Goal: Task Accomplishment & Management: Complete application form

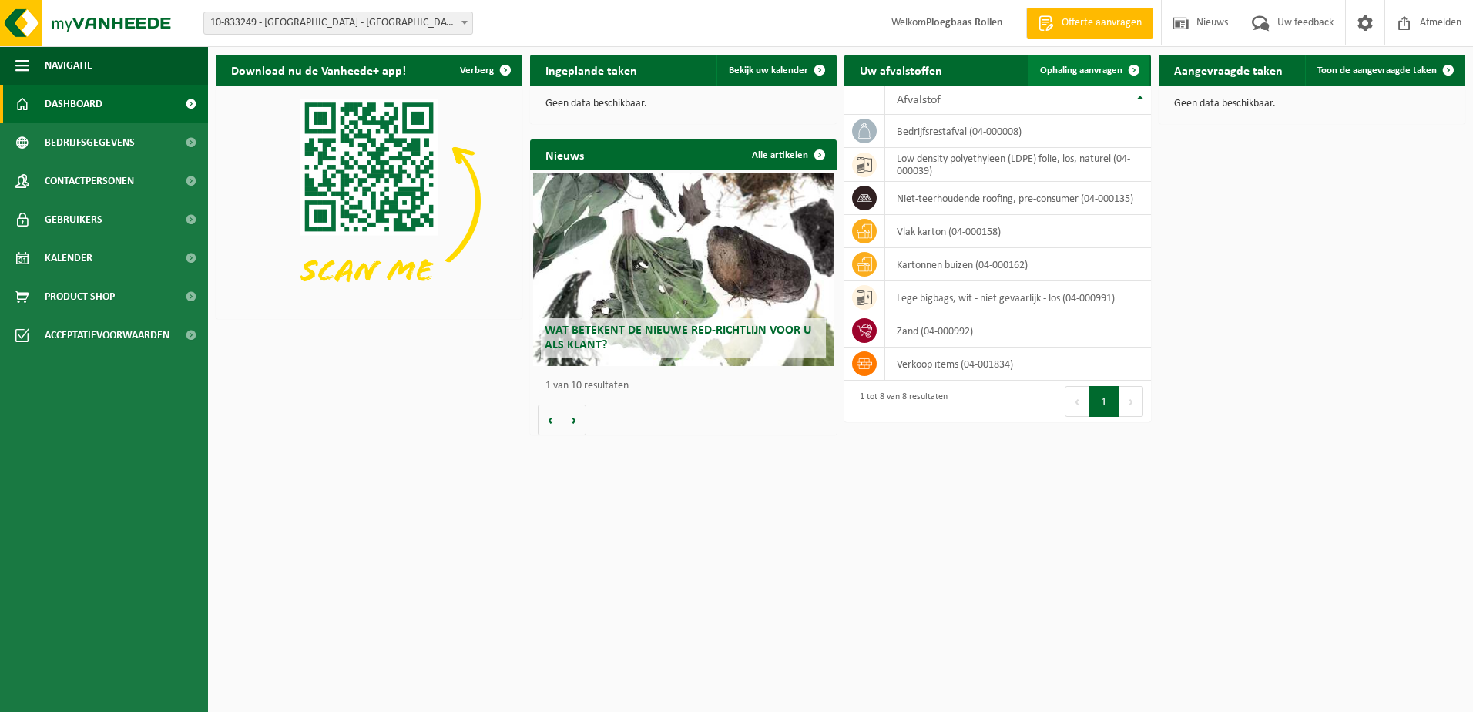
click at [1086, 69] on span "Ophaling aanvragen" at bounding box center [1081, 71] width 82 height 10
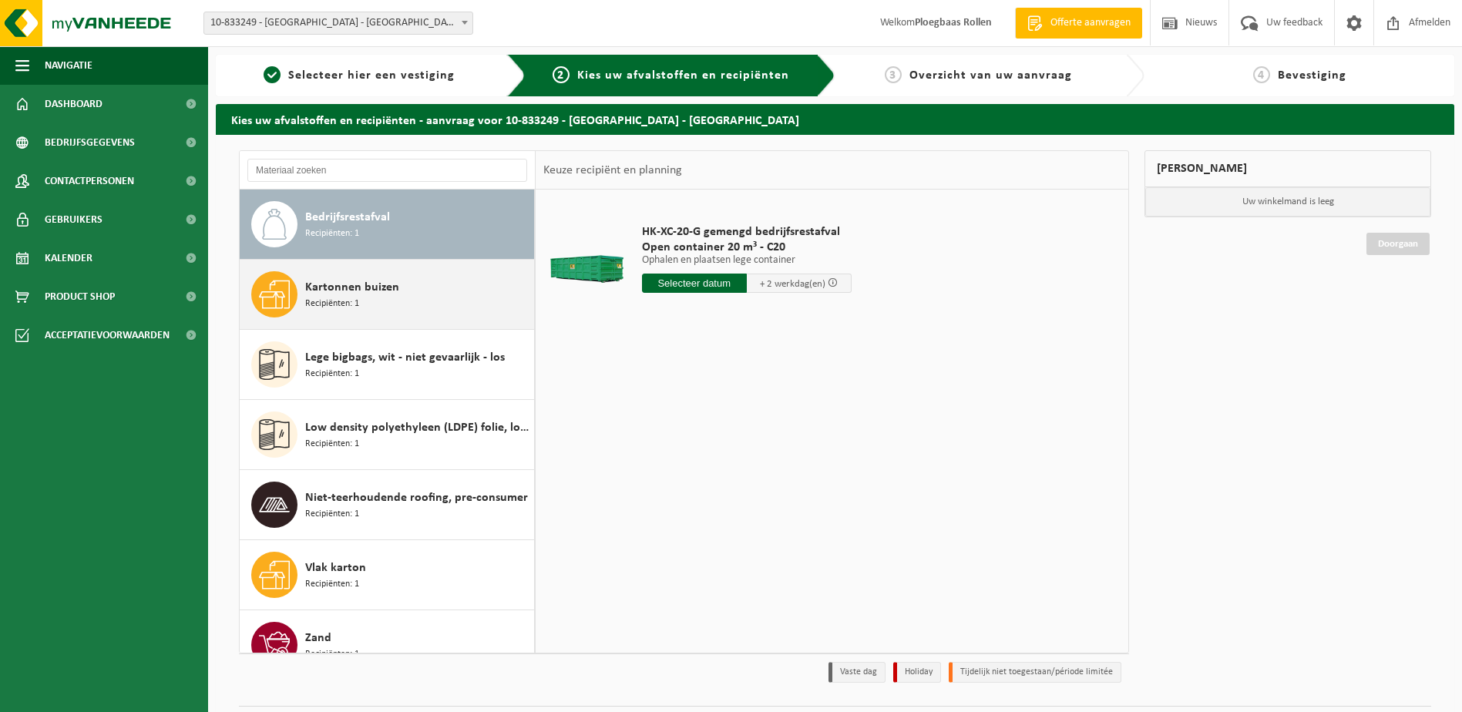
click at [407, 283] on div "Kartonnen buizen Recipiënten: 1" at bounding box center [417, 294] width 225 height 46
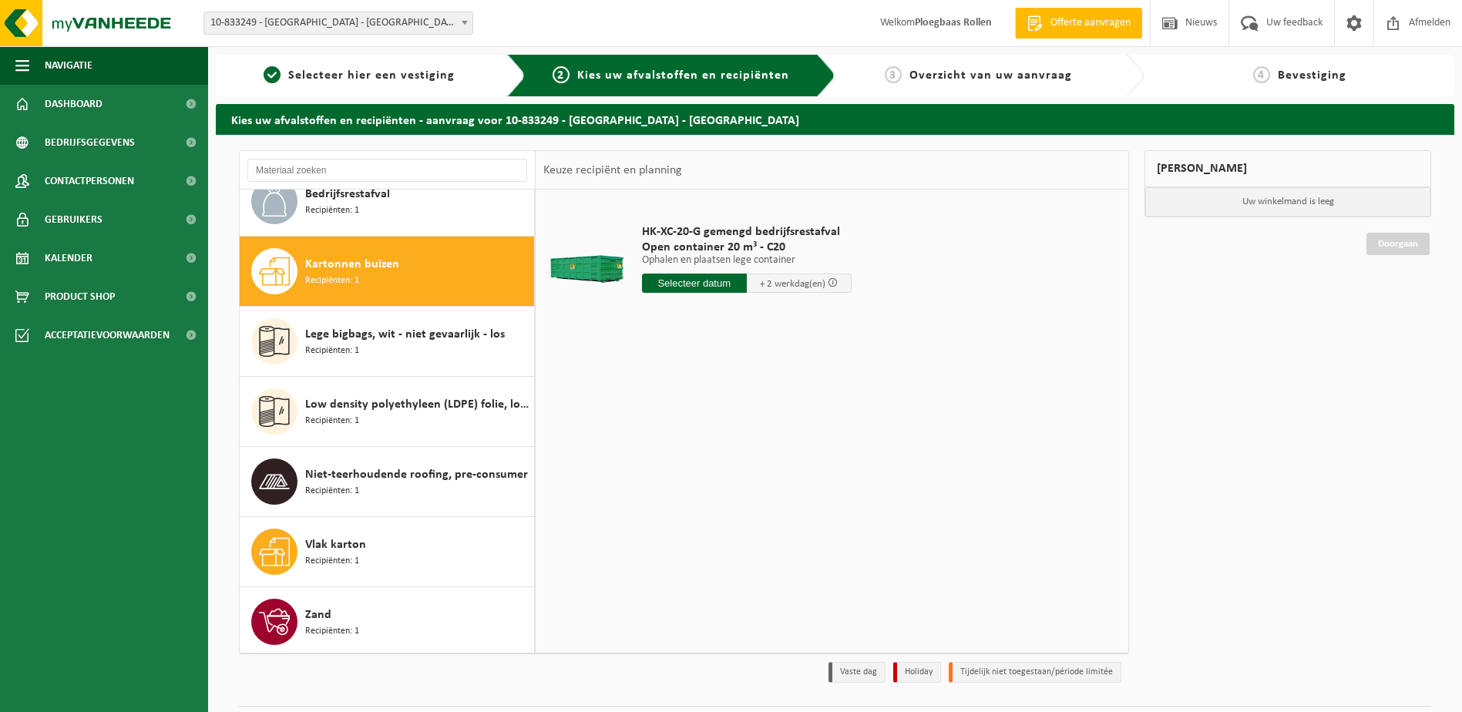
scroll to position [27, 0]
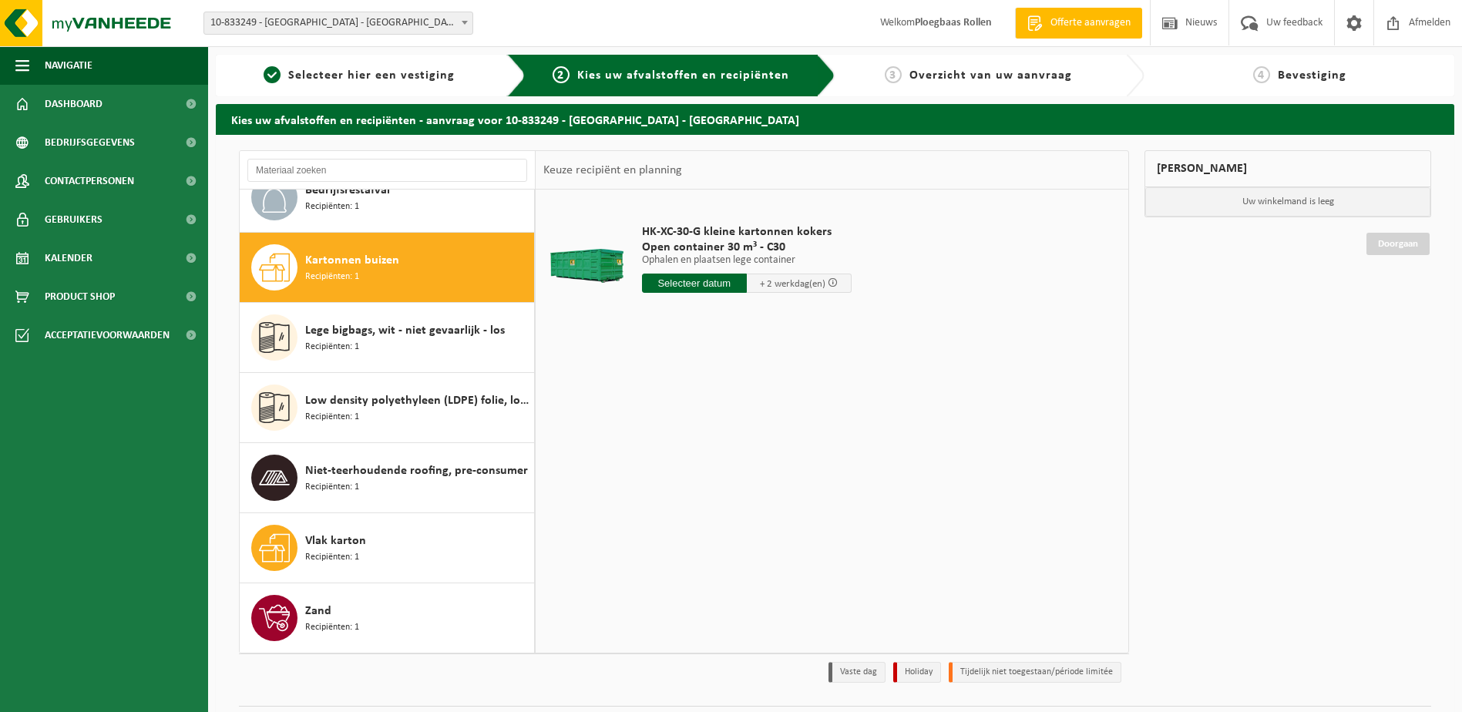
click at [693, 280] on input "text" at bounding box center [694, 283] width 105 height 19
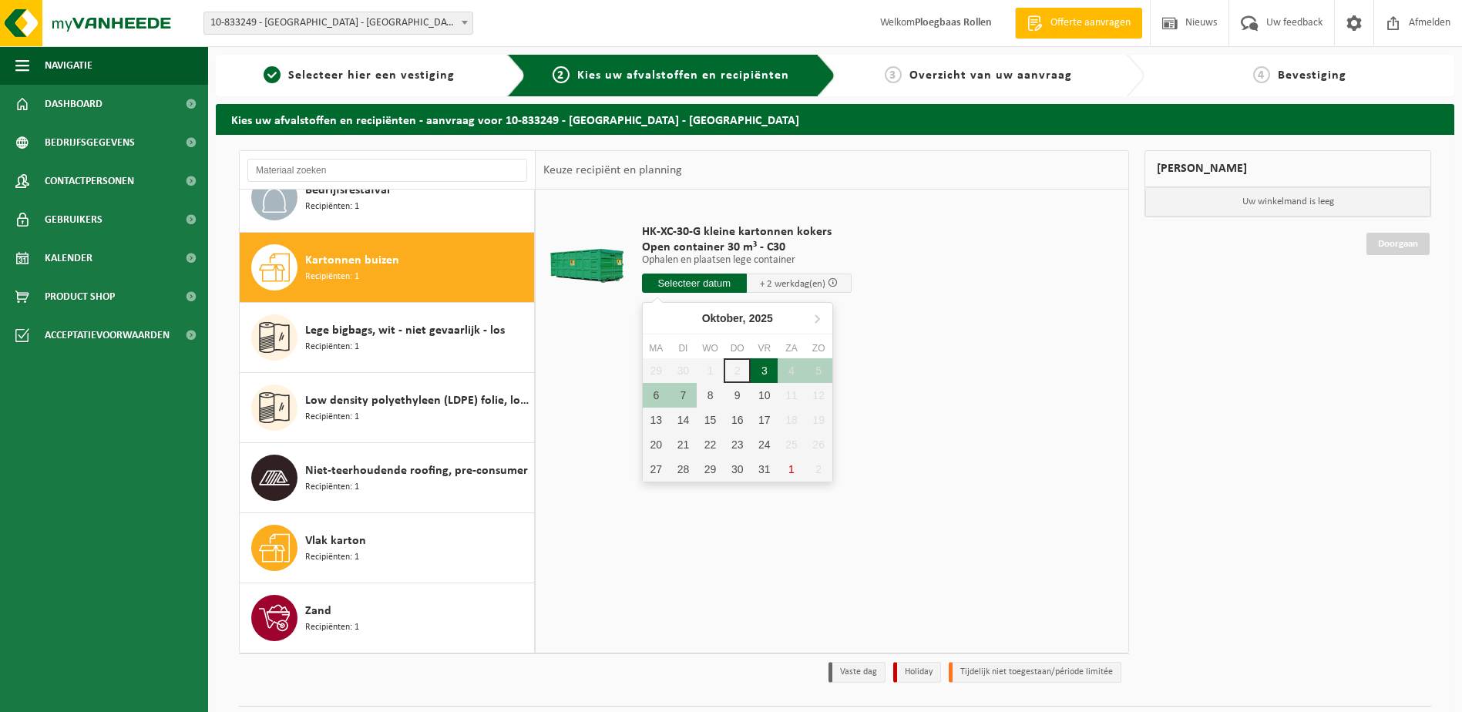
click at [758, 368] on div "3" at bounding box center [764, 370] width 27 height 25
type input "Van 2025-10-03"
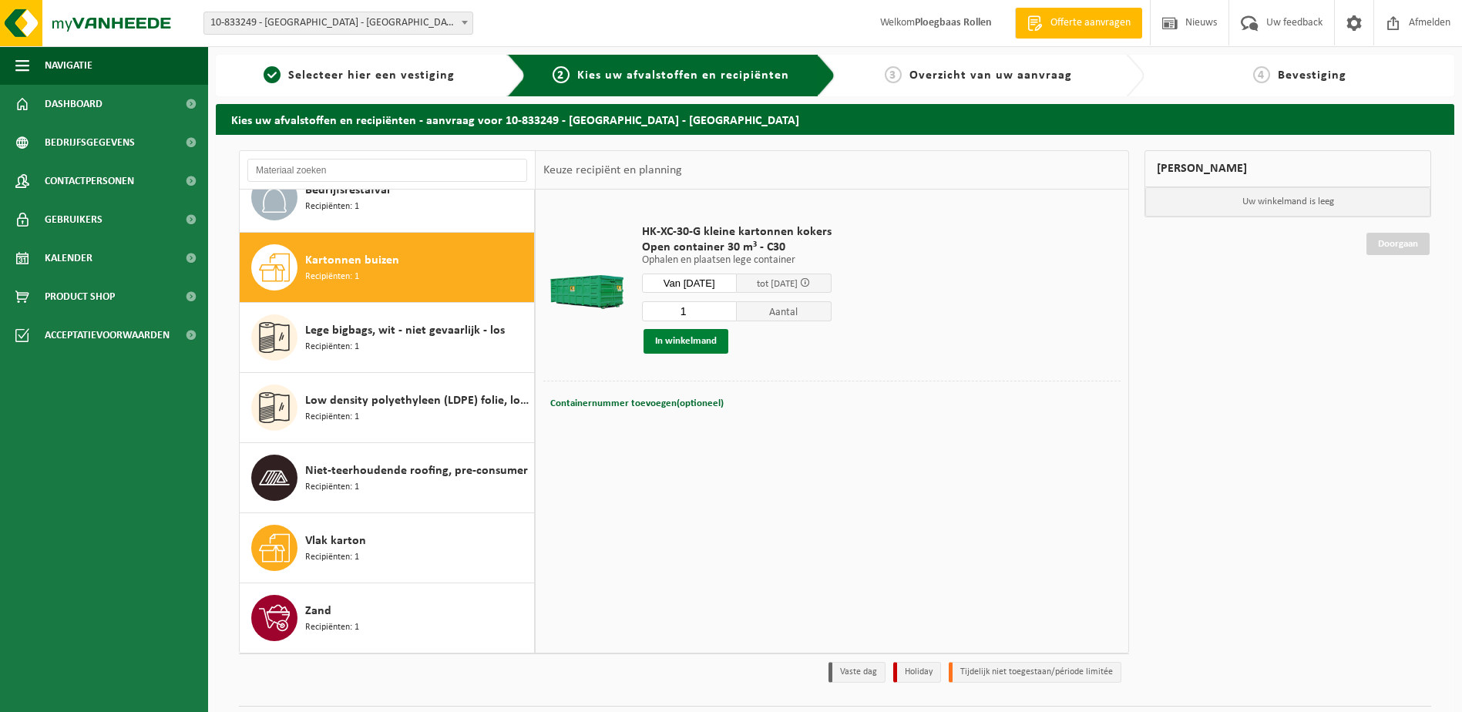
click at [675, 344] on button "In winkelmand" at bounding box center [685, 341] width 85 height 25
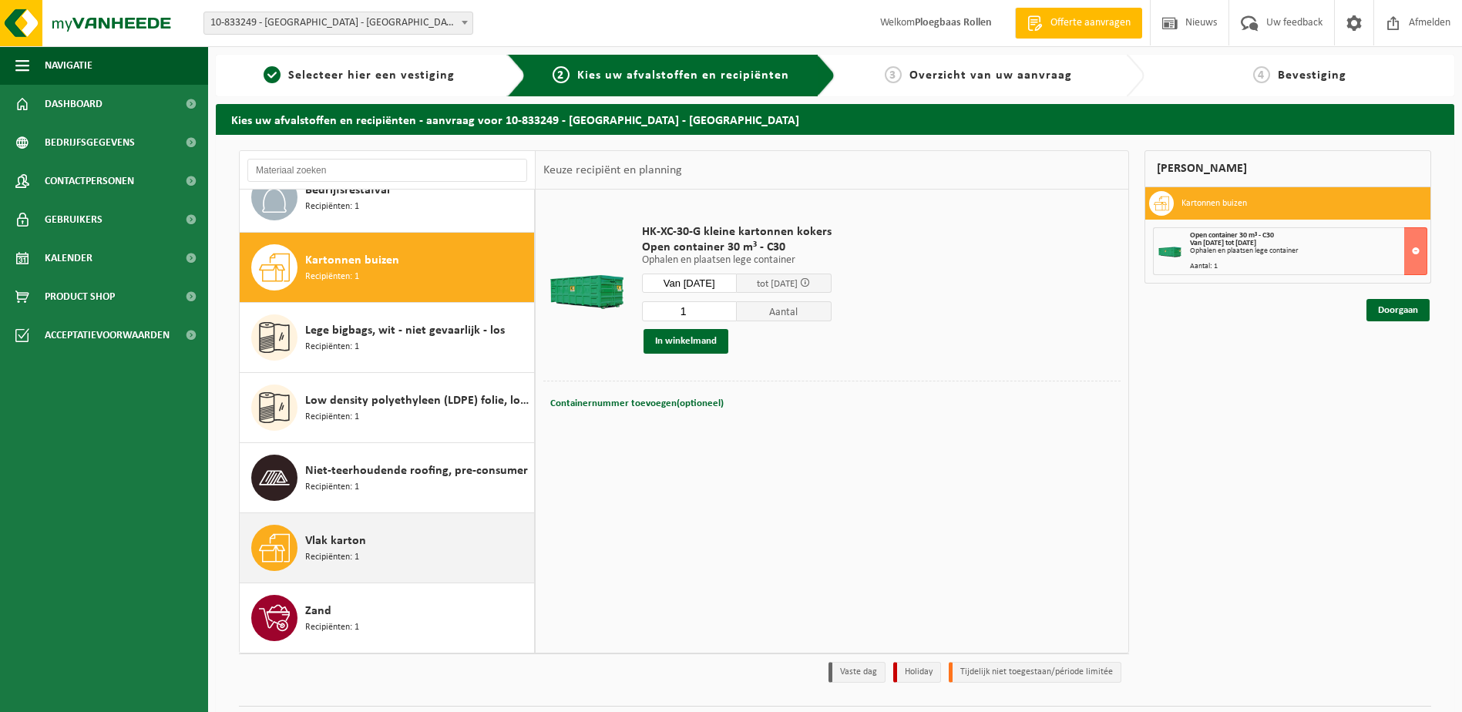
click at [399, 549] on div "Vlak karton Recipiënten: 1" at bounding box center [417, 548] width 225 height 46
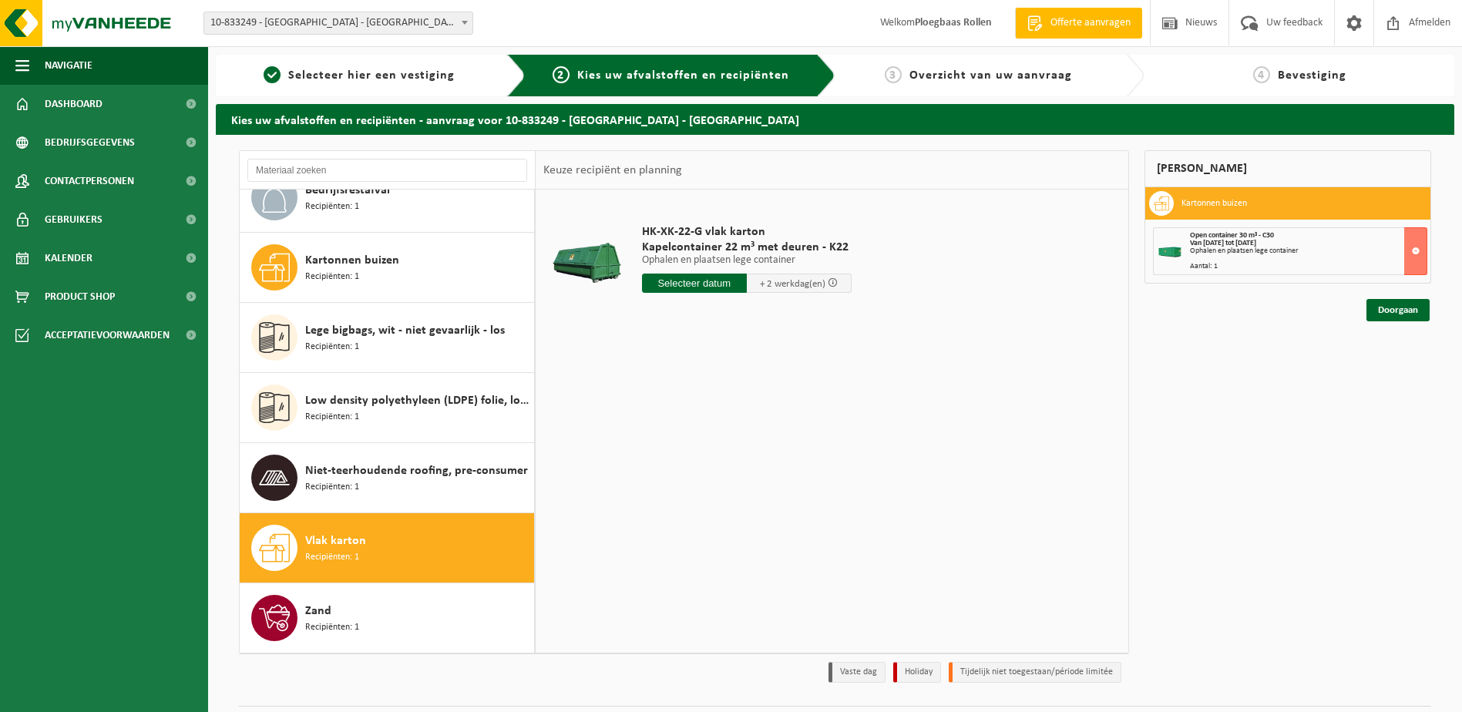
click at [714, 289] on input "text" at bounding box center [694, 283] width 105 height 19
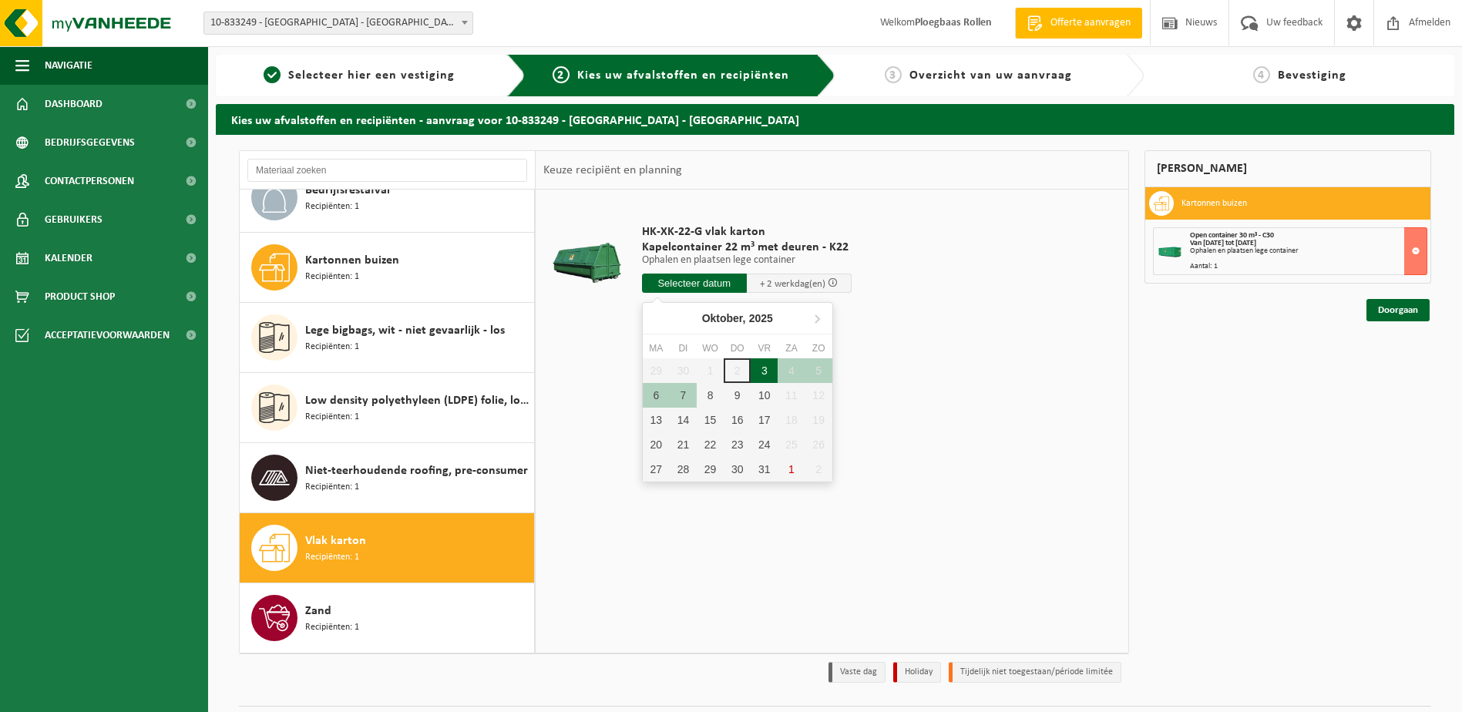
click at [765, 366] on div "3" at bounding box center [764, 370] width 27 height 25
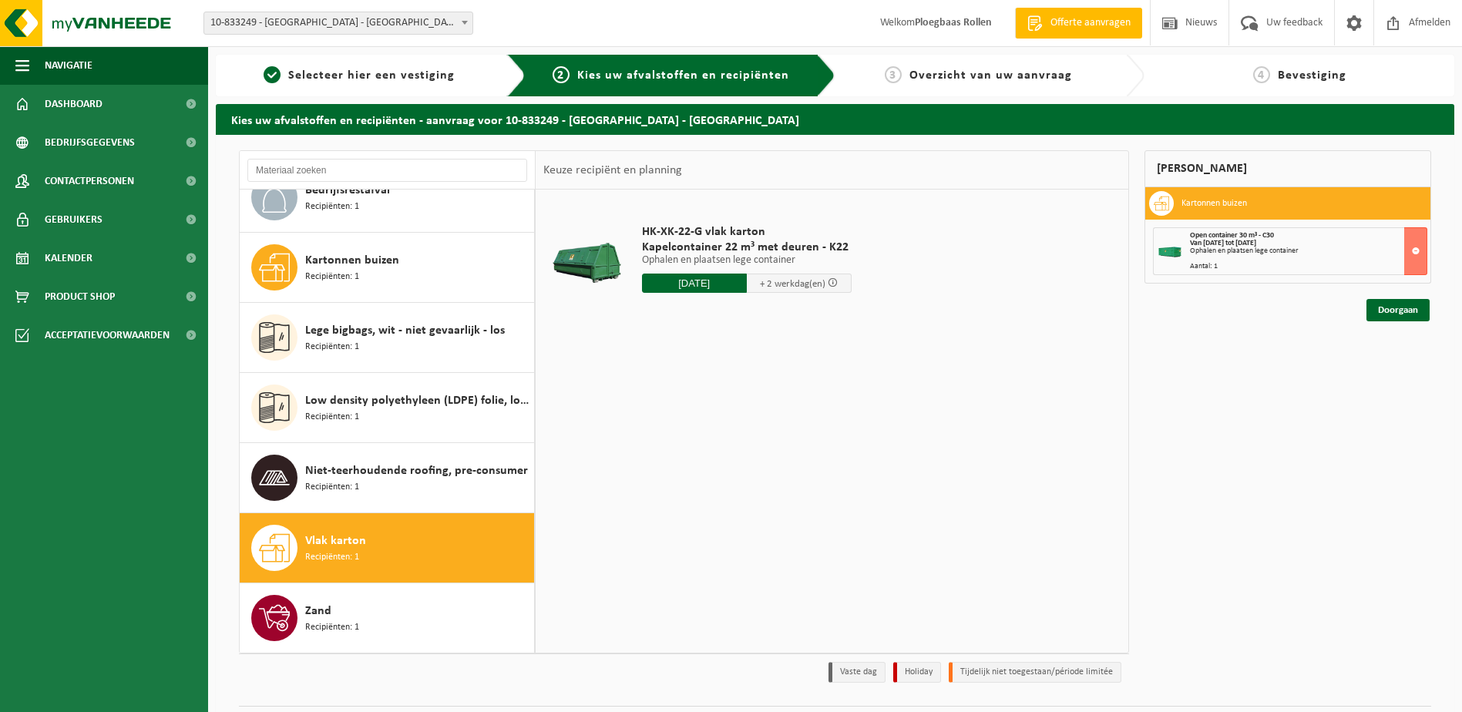
type input "Van 2025-10-03"
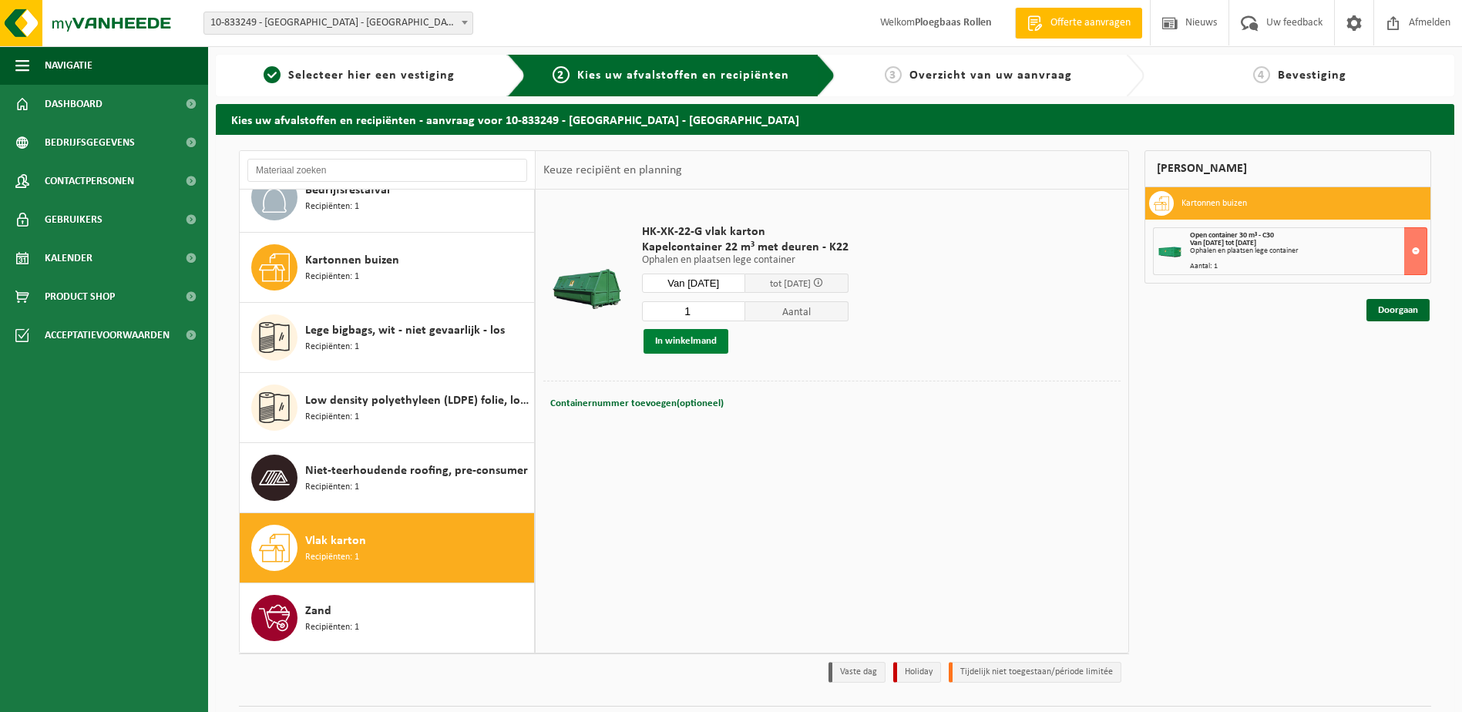
click at [692, 347] on button "In winkelmand" at bounding box center [685, 341] width 85 height 25
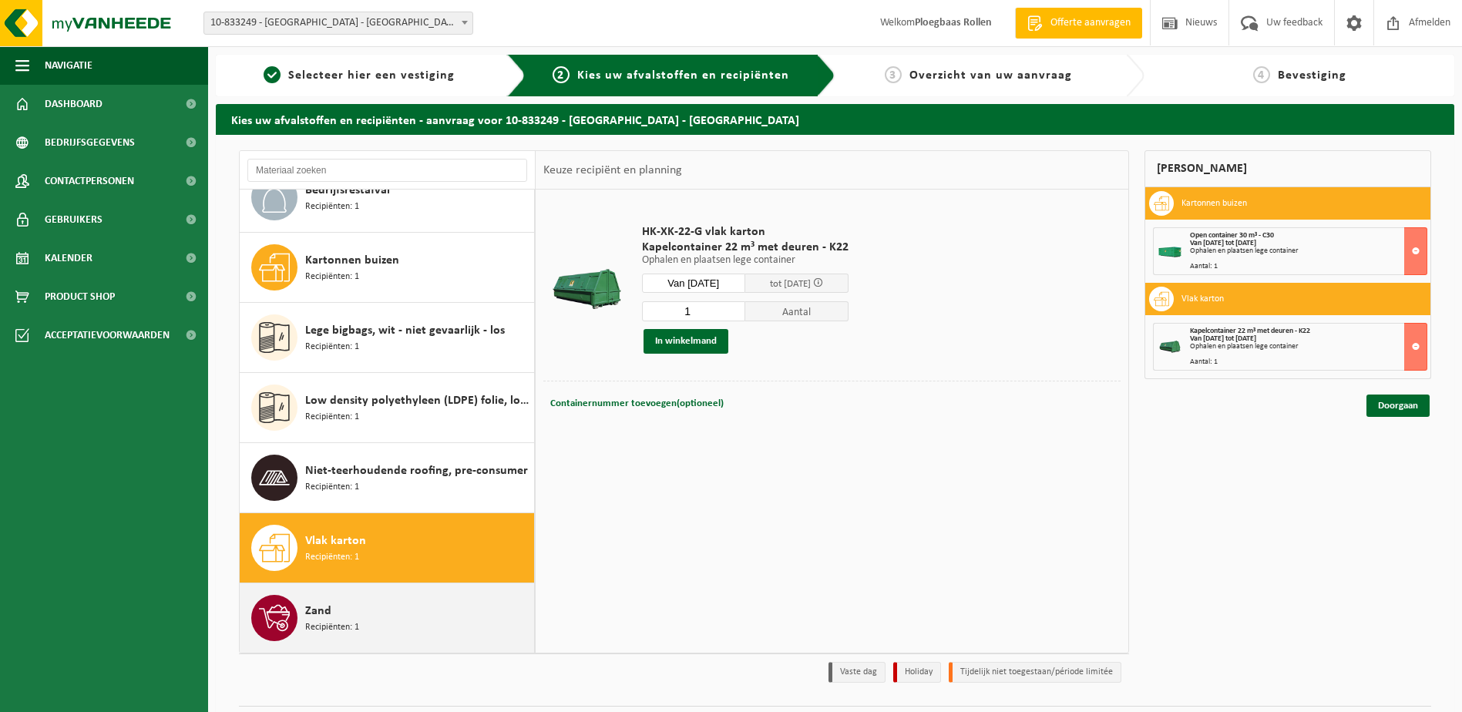
click at [381, 605] on div "Zand Recipiënten: 1" at bounding box center [417, 618] width 225 height 46
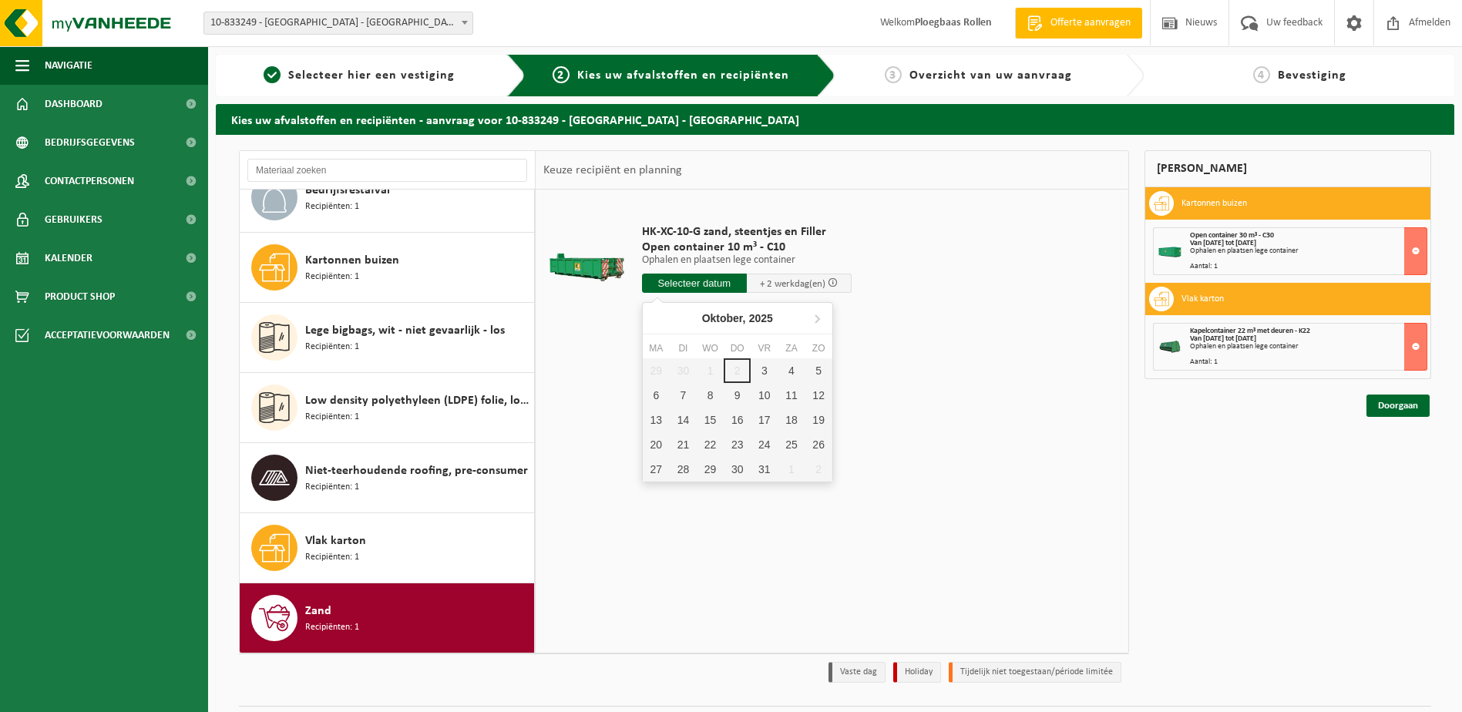
click at [711, 281] on input "text" at bounding box center [694, 283] width 105 height 19
click at [767, 378] on div "3" at bounding box center [764, 370] width 27 height 25
type input "Van 2025-10-03"
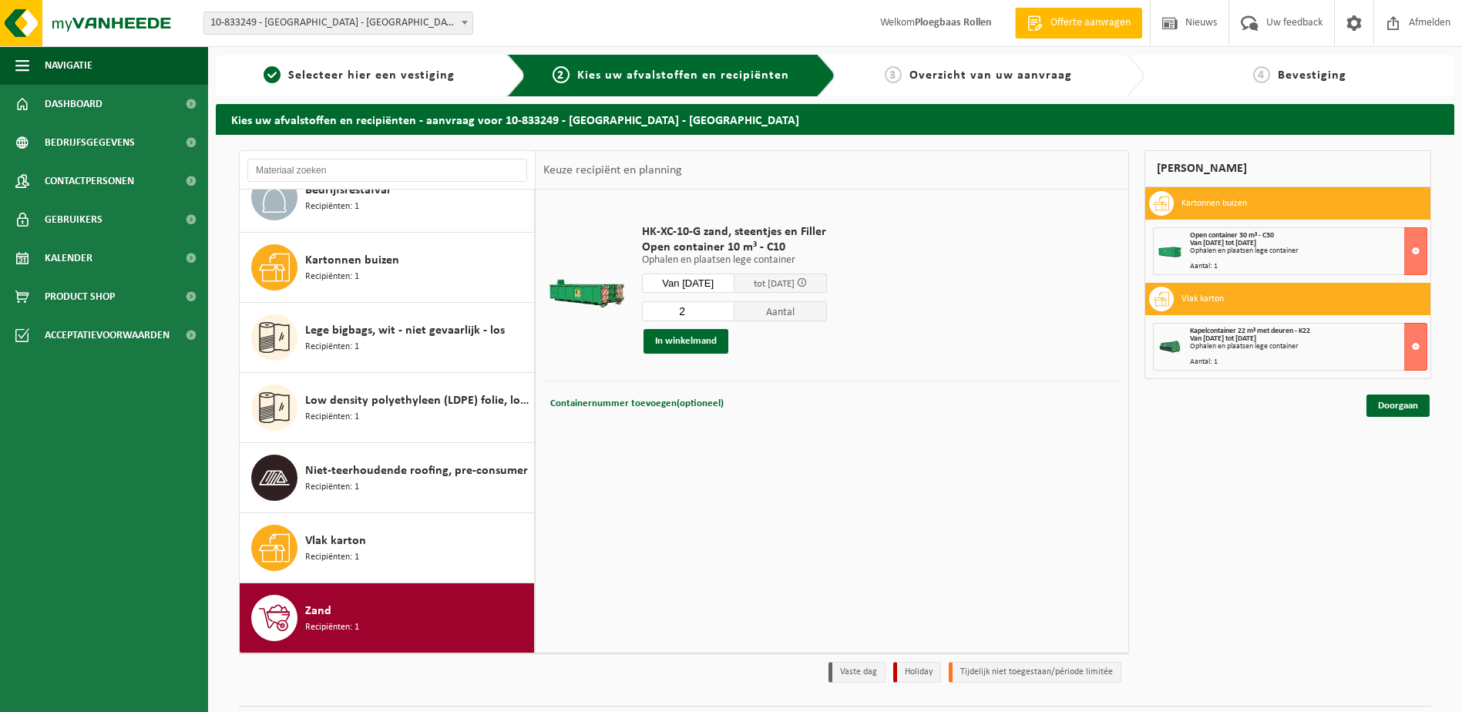
type input "2"
click at [733, 306] on input "2" at bounding box center [688, 311] width 92 height 20
click at [693, 337] on button "In winkelmand" at bounding box center [685, 341] width 85 height 25
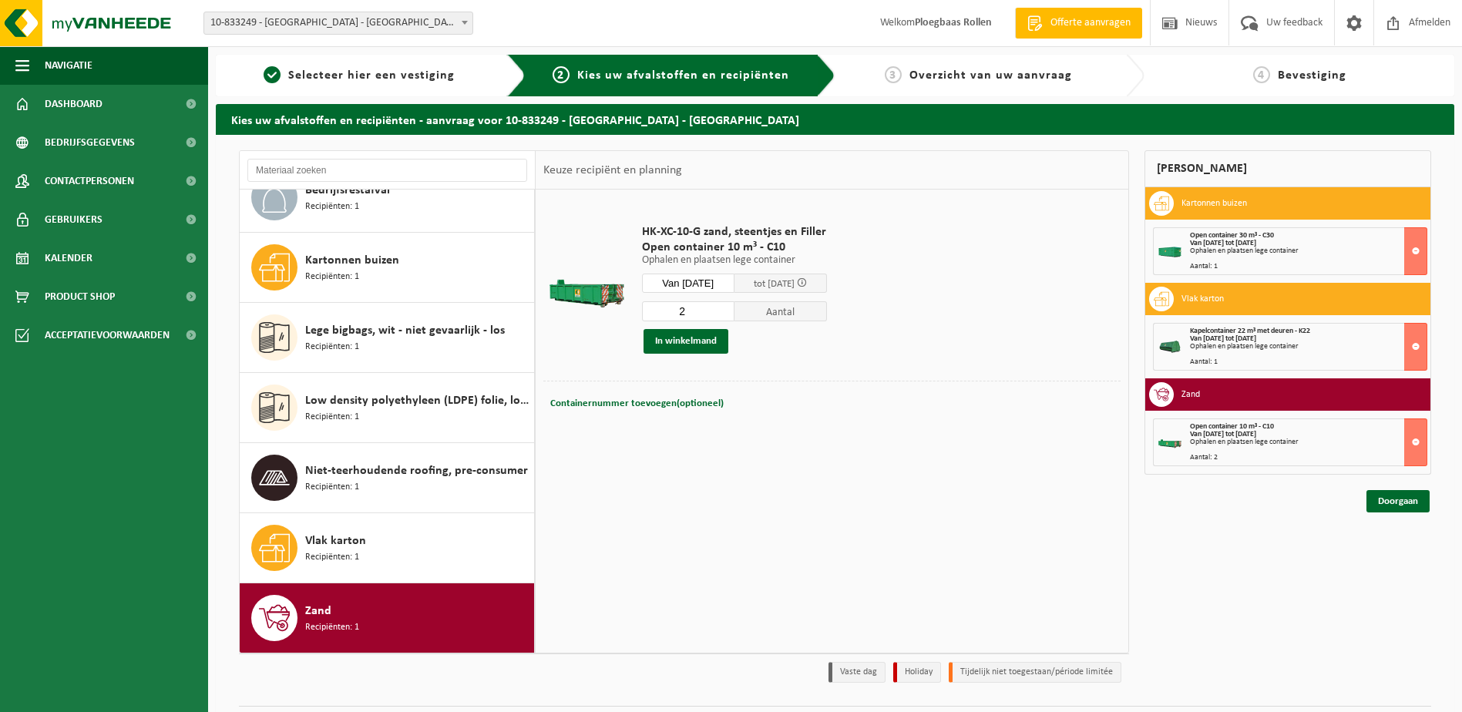
click at [1404, 516] on div "Mijn winkelmand Kartonnen buizen Open container 30 m³ - C30 Van 2025-10-03 tot …" at bounding box center [1288, 420] width 302 height 540
click at [1409, 506] on link "Doorgaan" at bounding box center [1397, 501] width 63 height 22
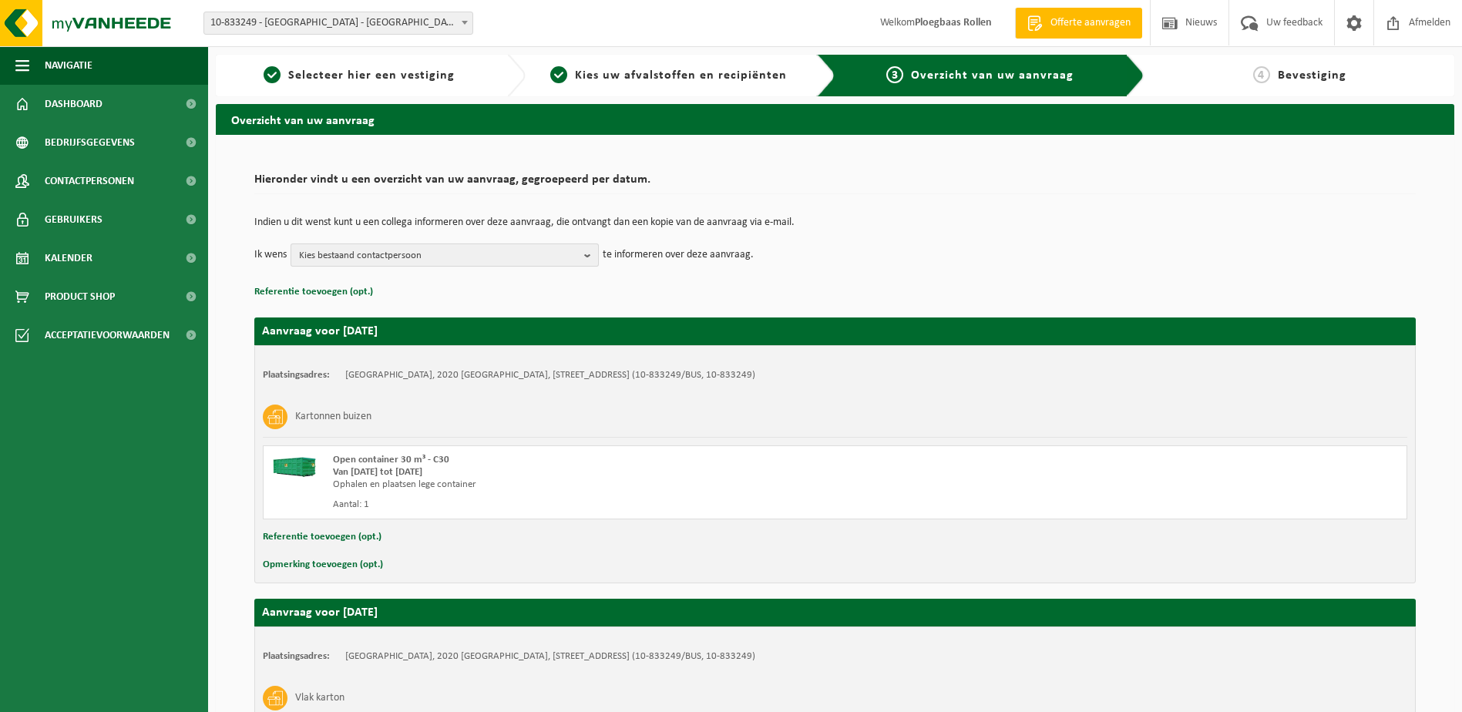
click at [593, 255] on b "button" at bounding box center [591, 255] width 14 height 22
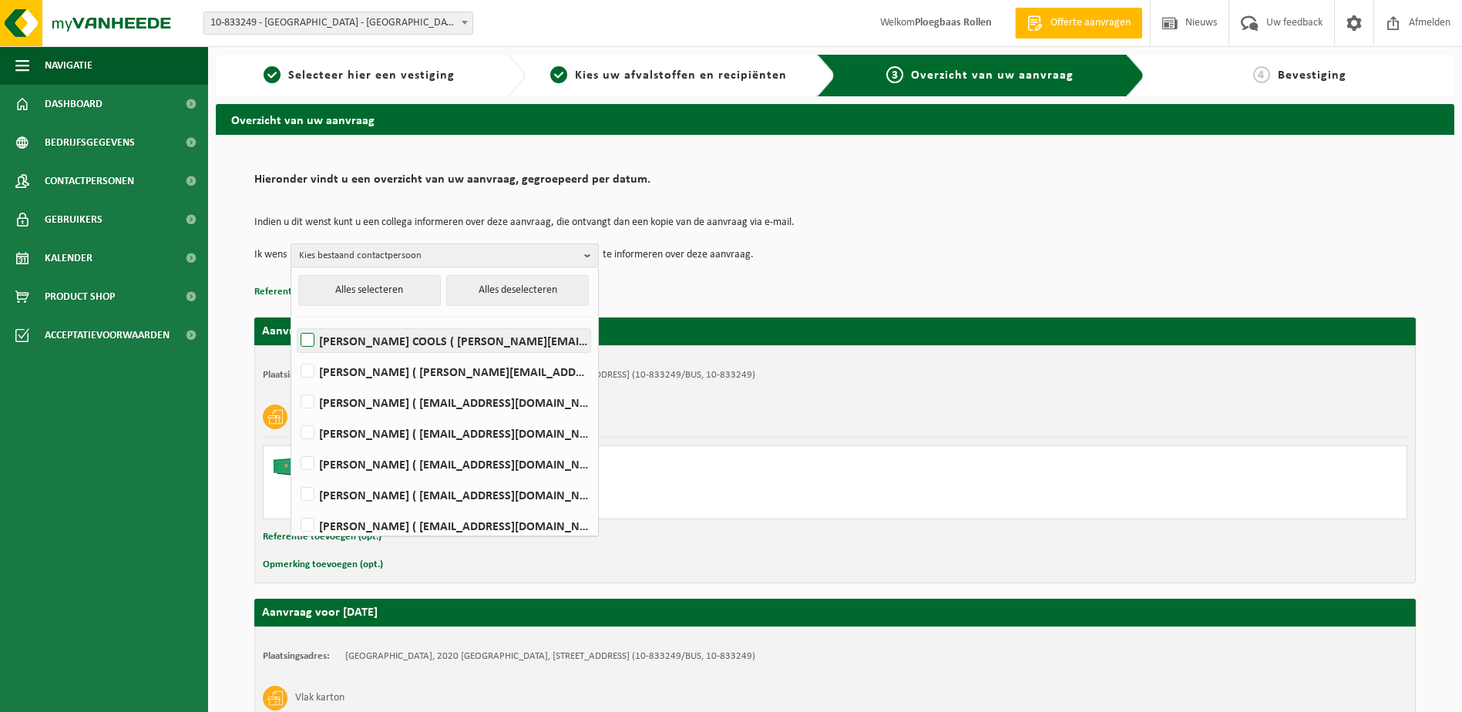
click at [397, 334] on label "BRECHT COOLS ( brecht.cools@iko.com )" at bounding box center [443, 340] width 293 height 23
click at [295, 321] on input "BRECHT COOLS ( brecht.cools@iko.com )" at bounding box center [294, 321] width 1 height 1
checkbox input "true"
click at [384, 377] on label "KEVIN DE MEYER ( kevin.demeyer@iko.com )" at bounding box center [443, 371] width 293 height 23
click at [295, 352] on input "KEVIN DE MEYER ( kevin.demeyer@iko.com )" at bounding box center [294, 351] width 1 height 1
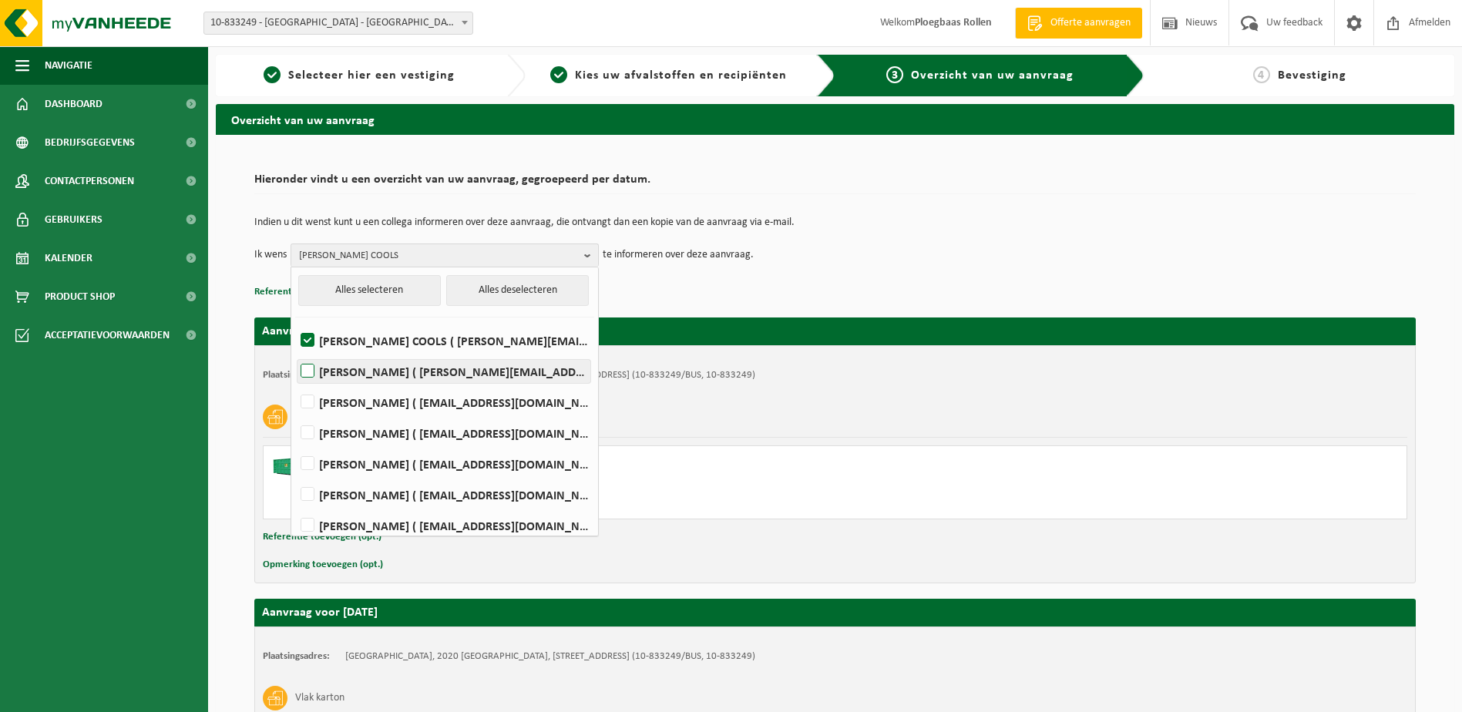
checkbox input "true"
click at [375, 415] on li "Christel Ruyssers ( christel.ruyssers@iko.com )" at bounding box center [444, 429] width 299 height 31
click at [380, 408] on label "Christophe Drumont ( stijnsimons@live.be )" at bounding box center [443, 402] width 293 height 23
click at [295, 383] on input "Christophe Drumont ( stijnsimons@live.be )" at bounding box center [294, 382] width 1 height 1
checkbox input "true"
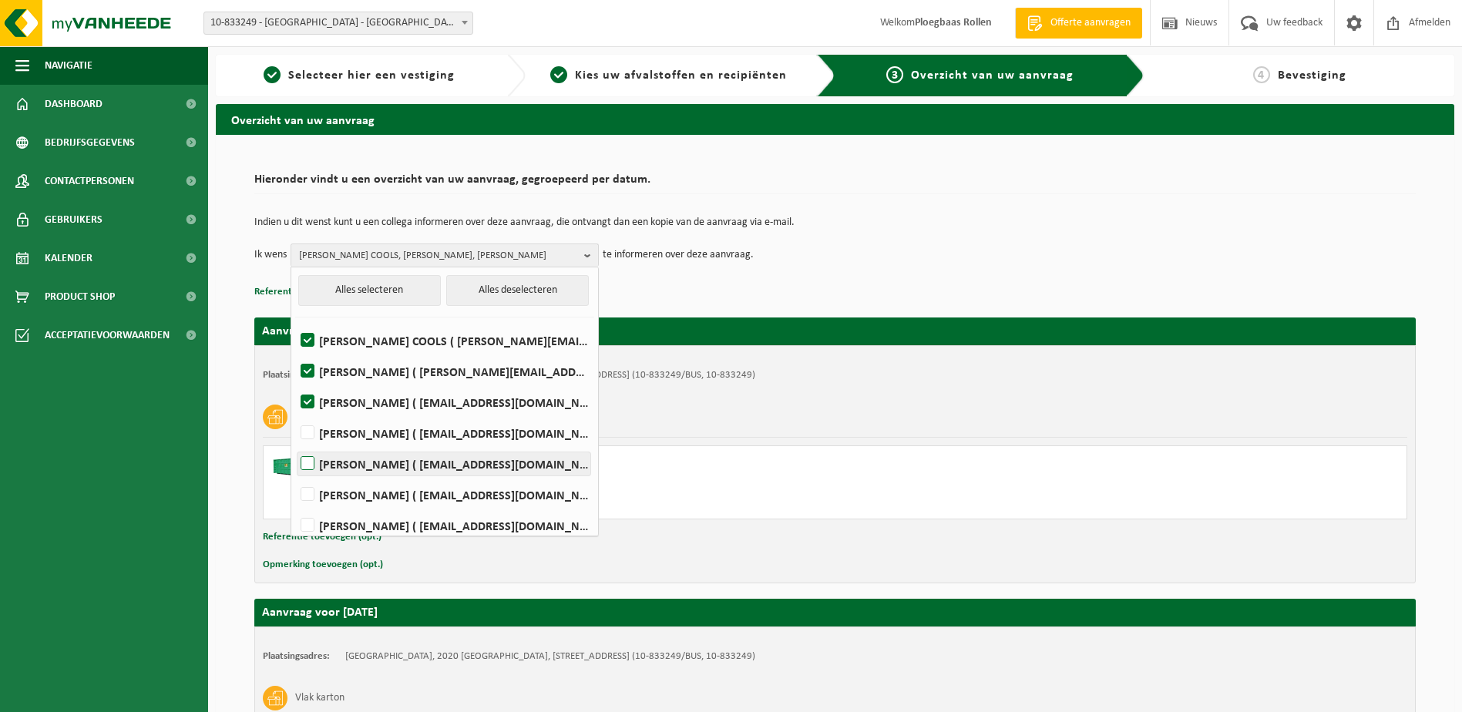
click at [365, 459] on label "Stijn Simons ( stijn.simons@iko.com )" at bounding box center [443, 463] width 293 height 23
click at [295, 445] on input "Stijn Simons ( stijn.simons@iko.com )" at bounding box center [294, 444] width 1 height 1
checkbox input "true"
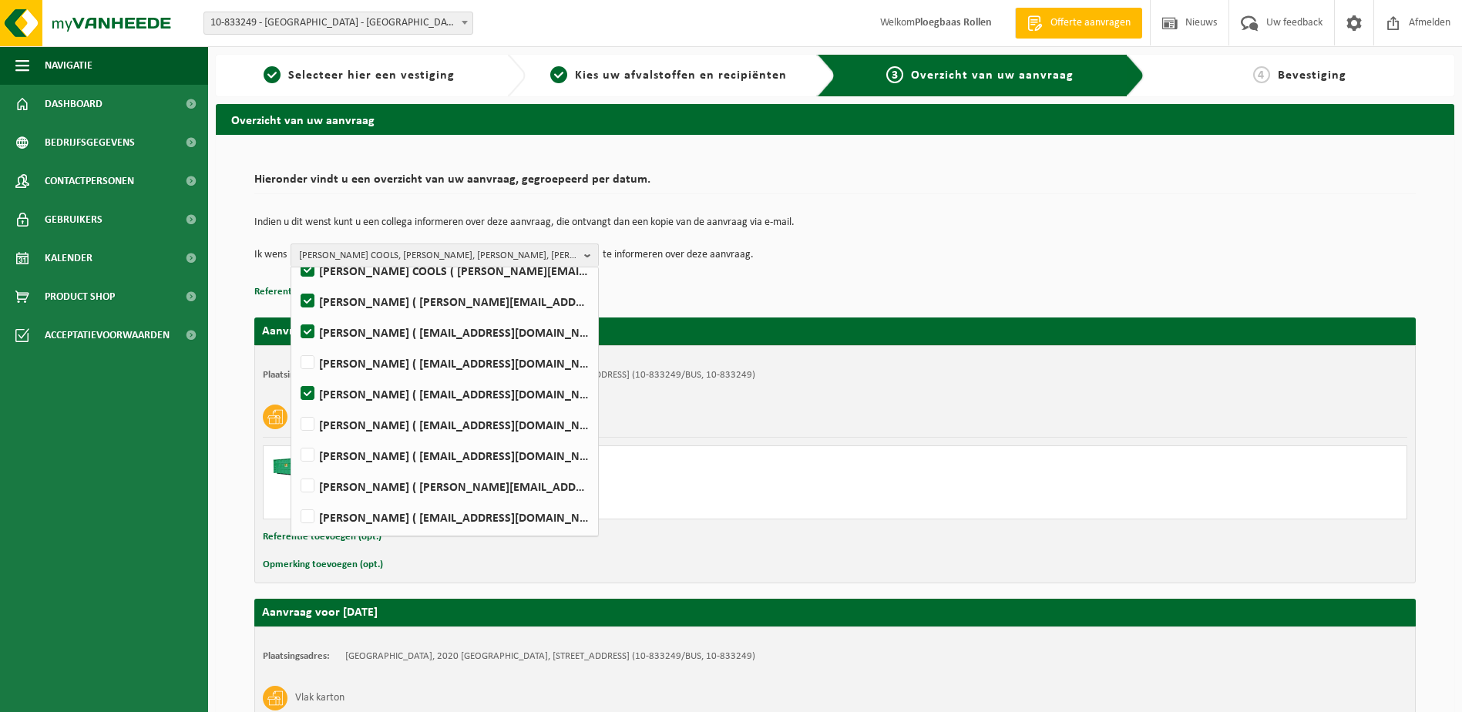
click at [702, 472] on div "Van 2025-10-03 tot 2025-10-07" at bounding box center [615, 472] width 564 height 12
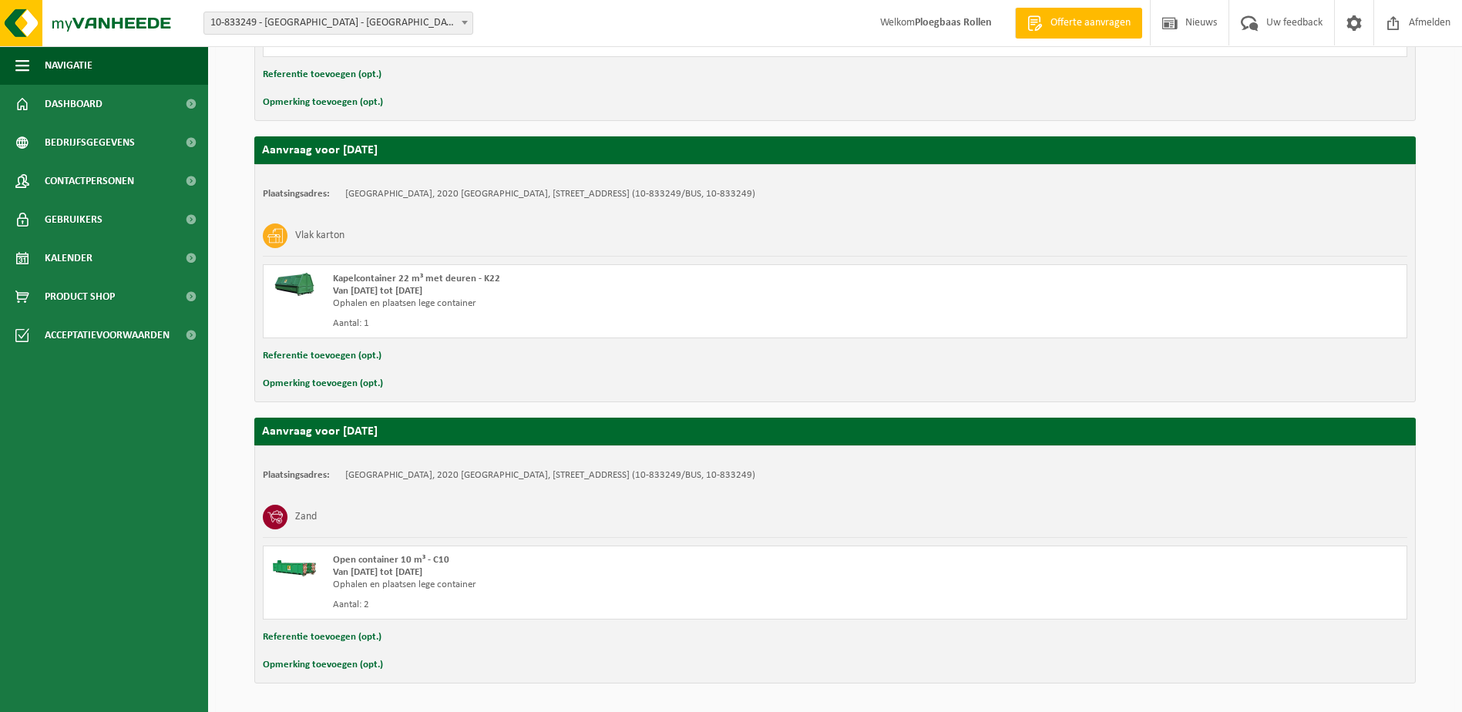
scroll to position [512, 0]
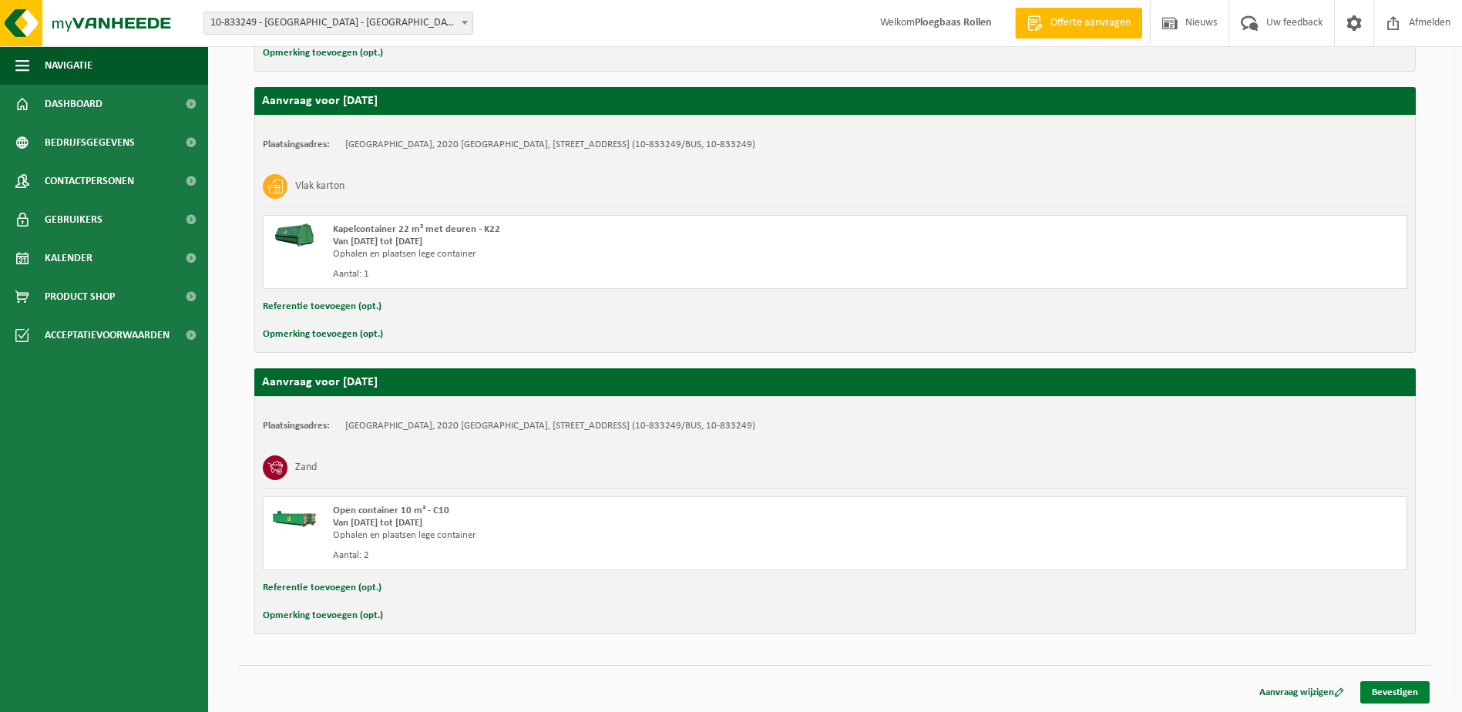
click at [1386, 686] on link "Bevestigen" at bounding box center [1394, 692] width 69 height 22
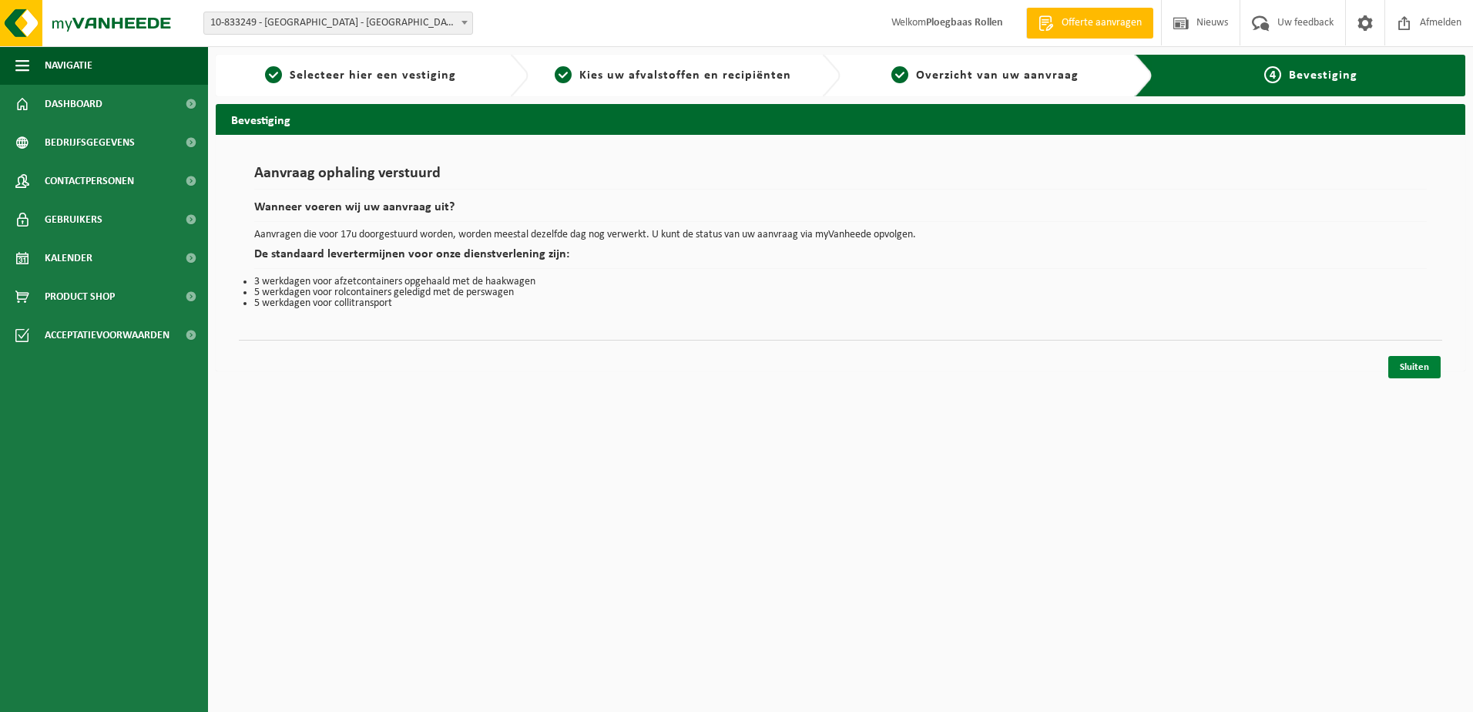
click at [1418, 371] on link "Sluiten" at bounding box center [1415, 367] width 52 height 22
